Goal: Navigation & Orientation: Find specific page/section

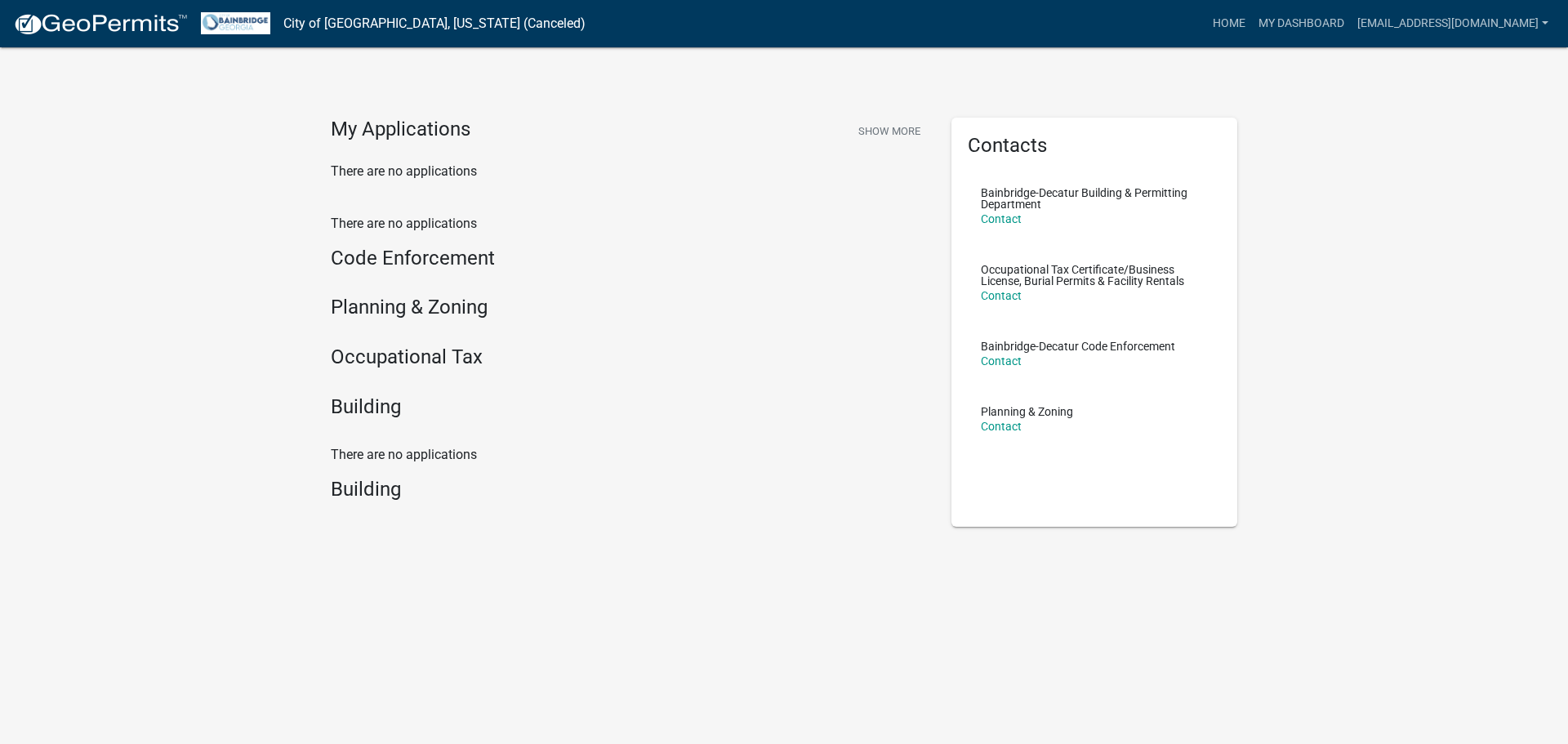
click at [1365, 39] on nav "City of [GEOGRAPHIC_DATA], [US_STATE] (Canceled) more_horiz Home My Dashboard […" at bounding box center [784, 23] width 1568 height 47
click at [1349, 9] on link "My Dashboard" at bounding box center [1301, 23] width 99 height 31
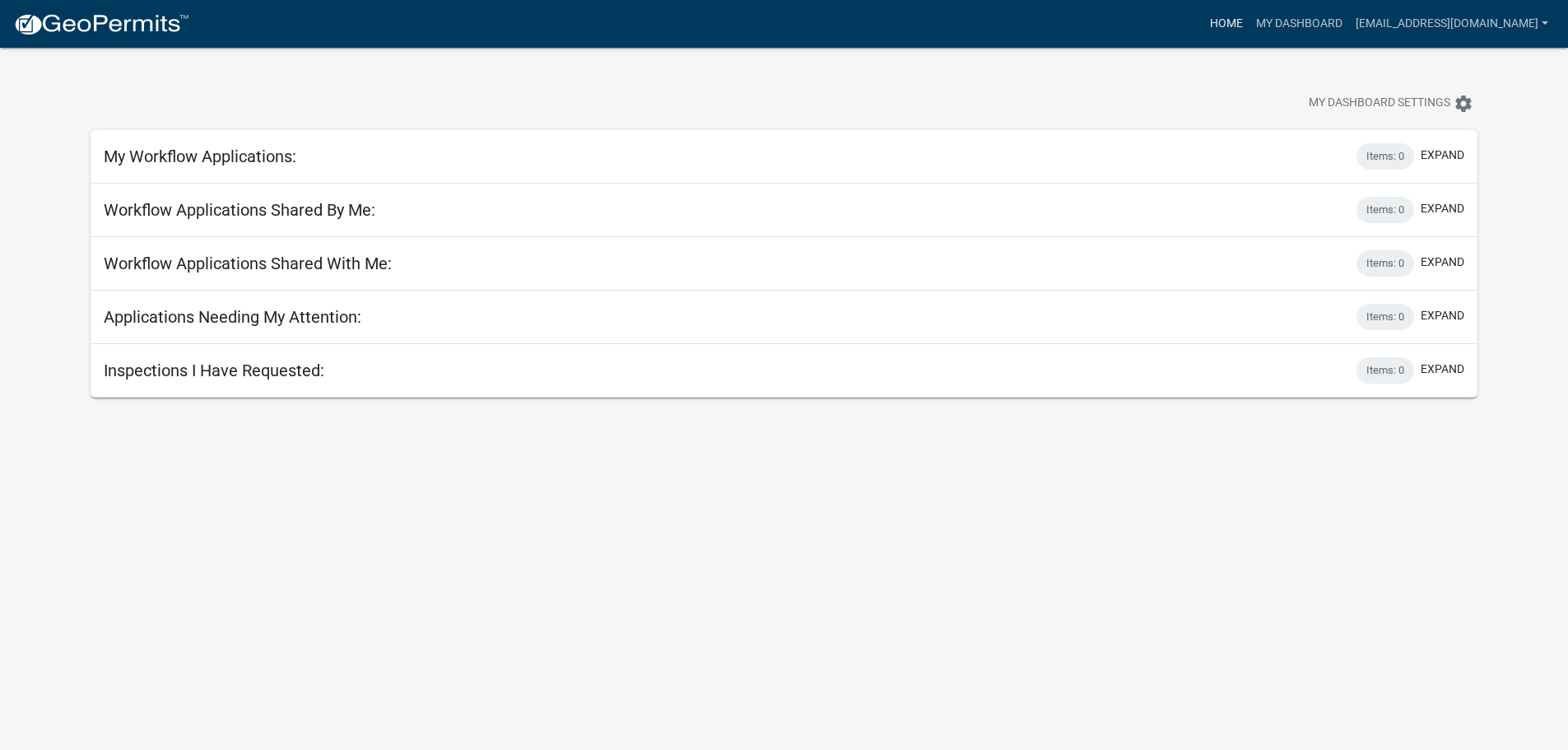
click at [1250, 19] on link "Home" at bounding box center [1226, 23] width 46 height 31
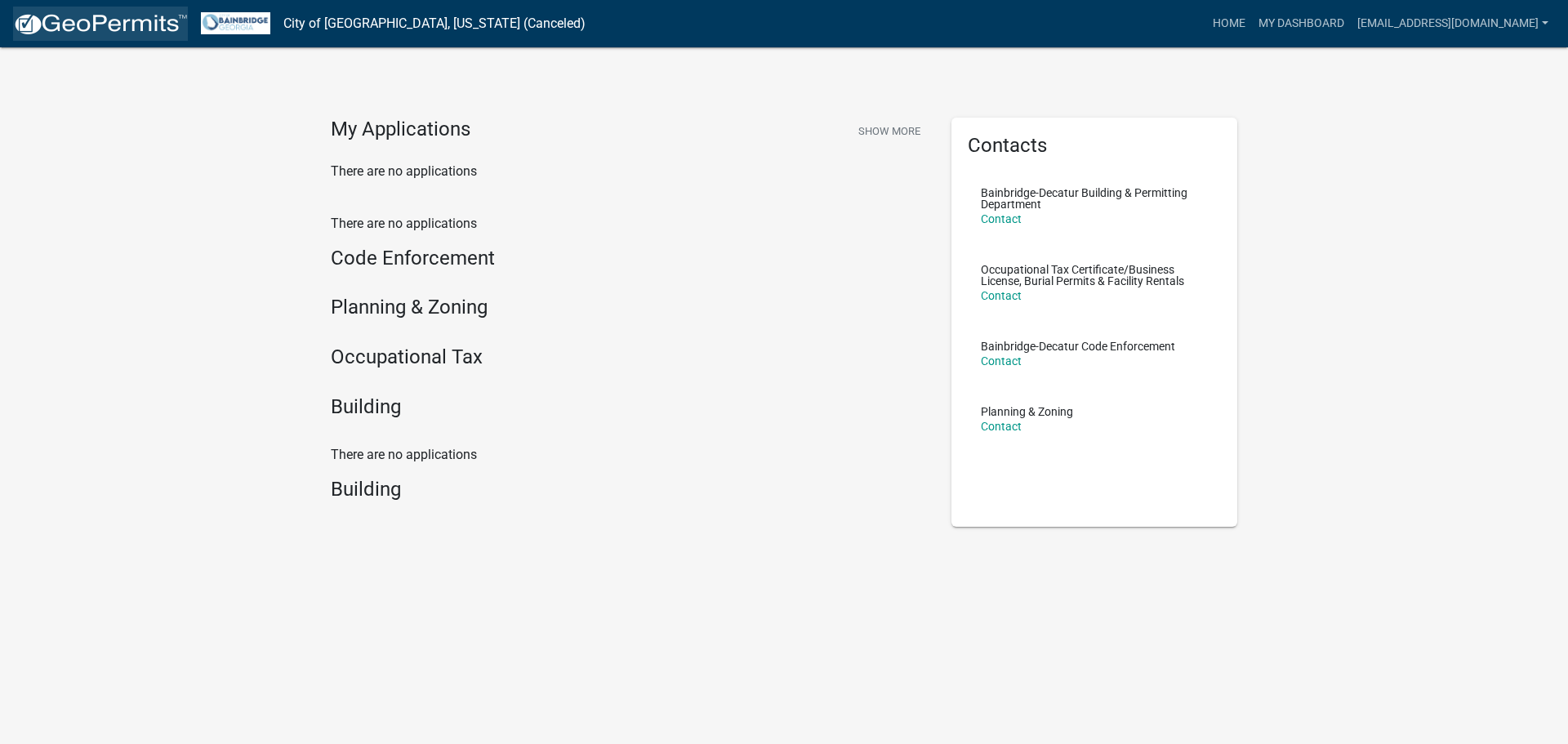
click at [72, 26] on img at bounding box center [100, 24] width 175 height 24
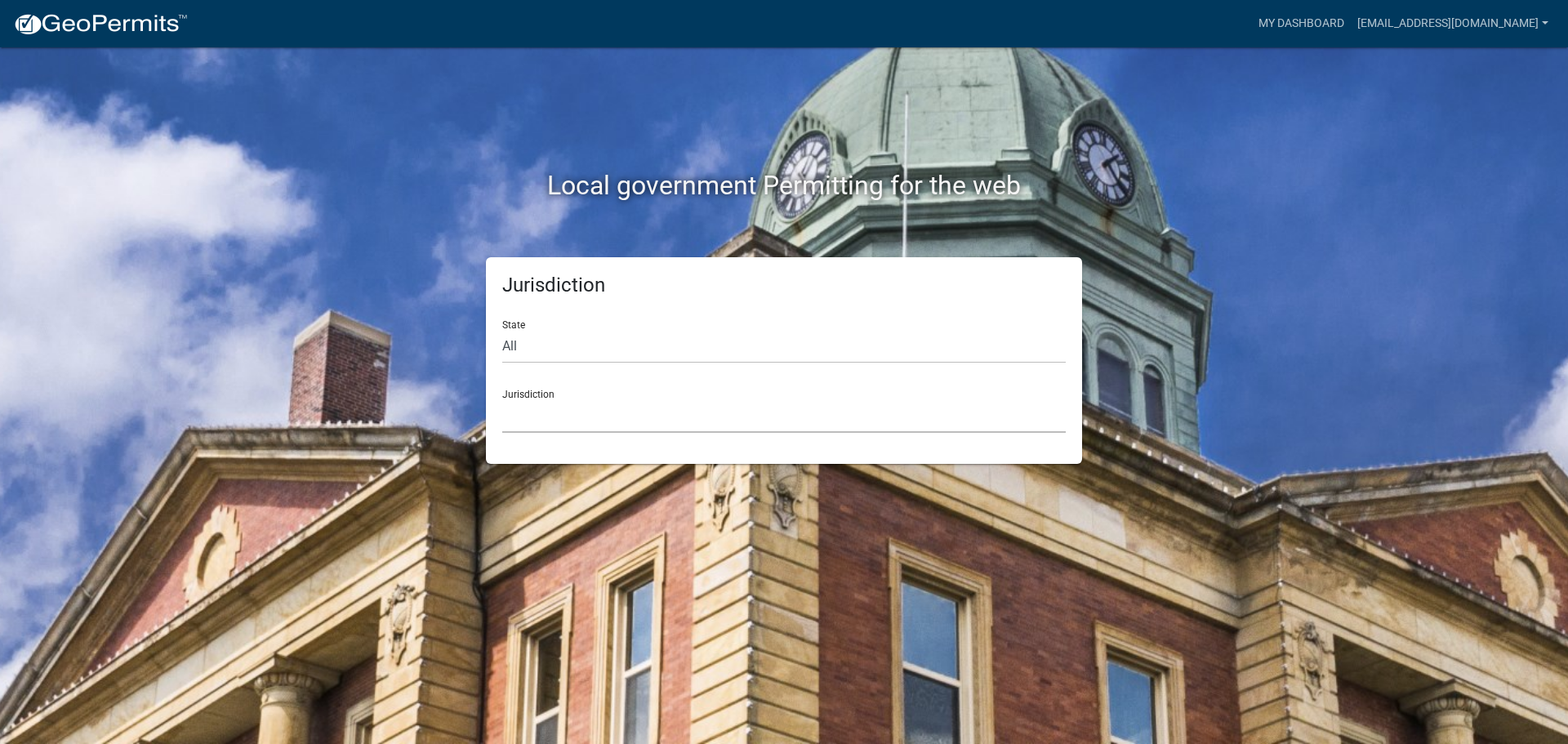
click at [728, 400] on select "[GEOGRAPHIC_DATA], [US_STATE] [GEOGRAPHIC_DATA], [US_STATE][PERSON_NAME][GEOGRA…" at bounding box center [784, 416] width 564 height 34
